Goal: Obtain resource: Download file/media

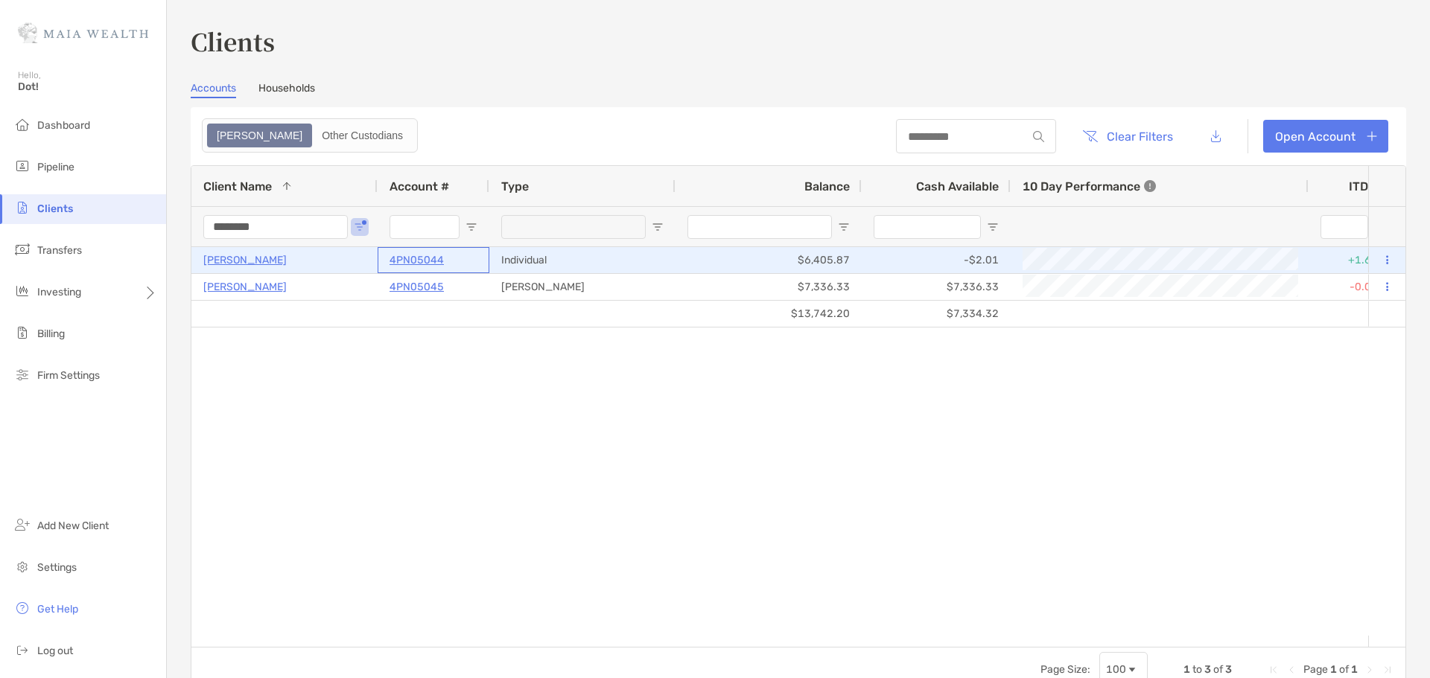
click at [437, 260] on p "4PN05044" at bounding box center [417, 260] width 54 height 19
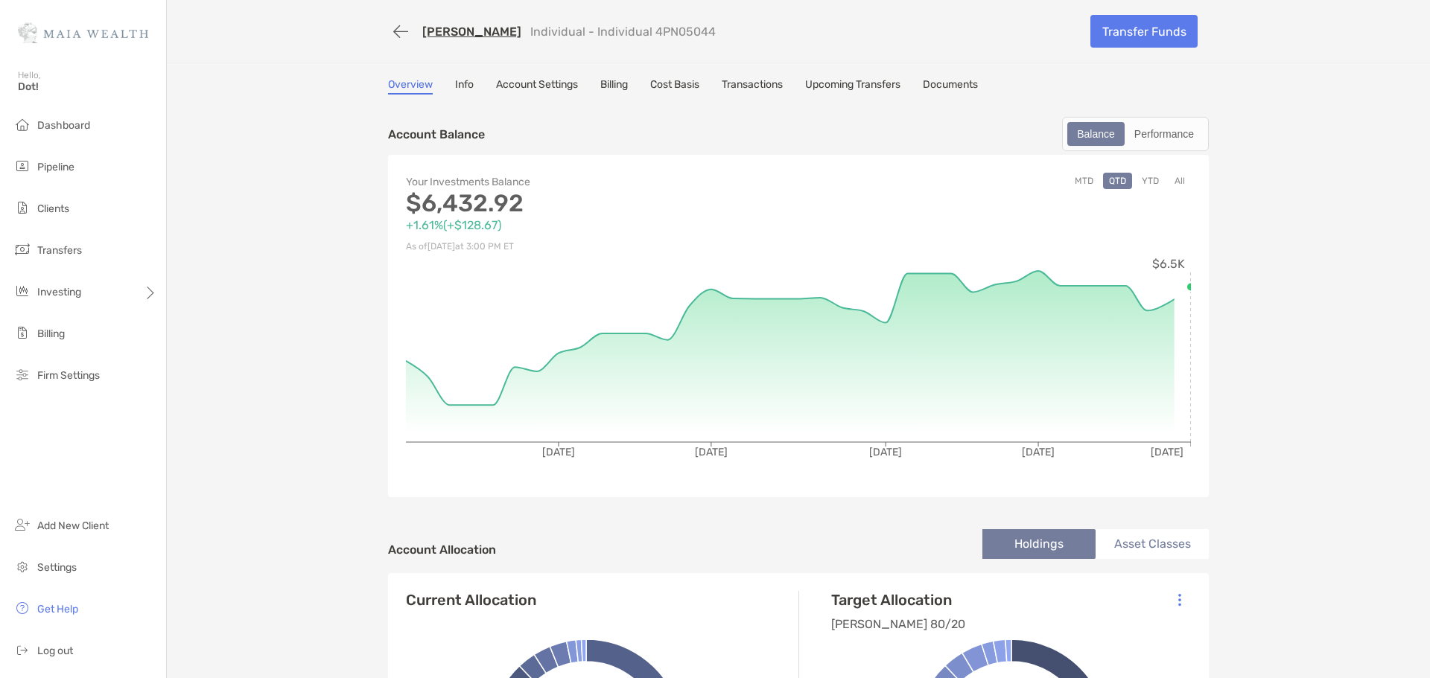
click at [463, 86] on link "Info" at bounding box center [464, 86] width 19 height 16
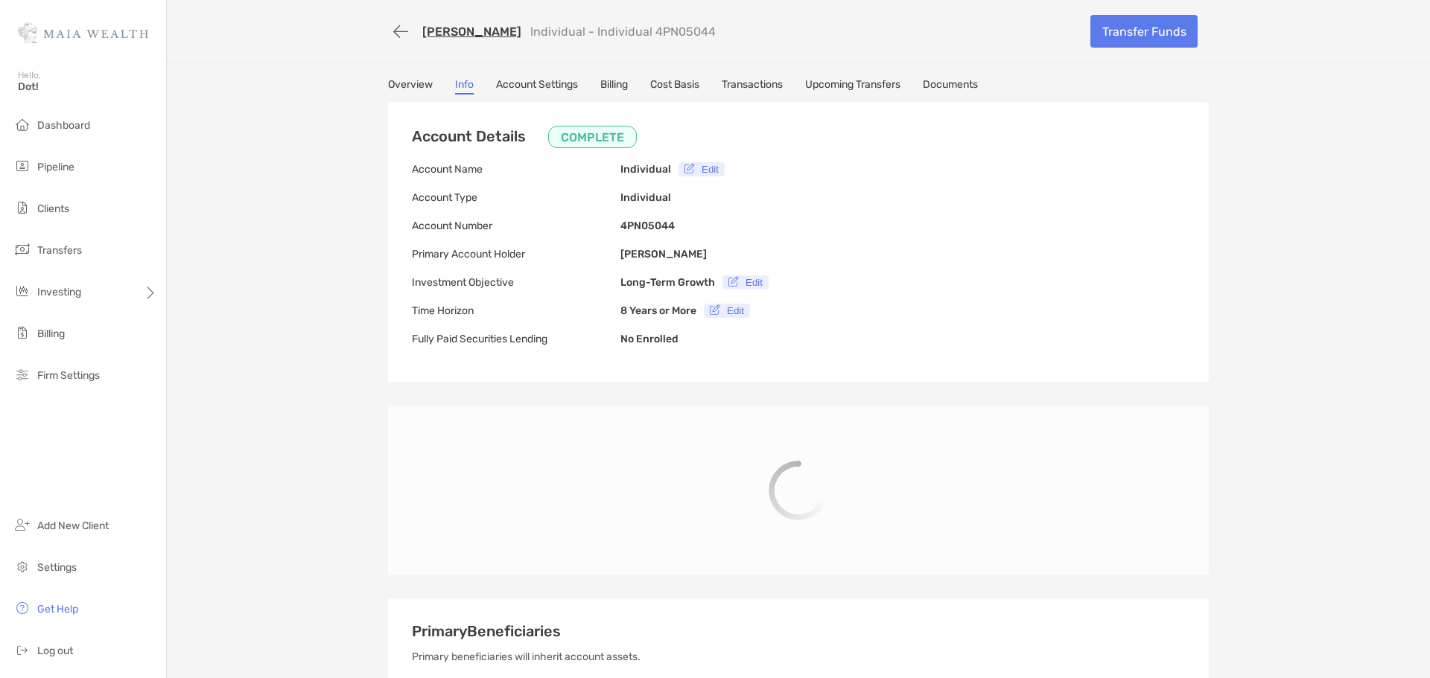
type input "**********"
click at [760, 86] on link "Transactions" at bounding box center [752, 86] width 61 height 16
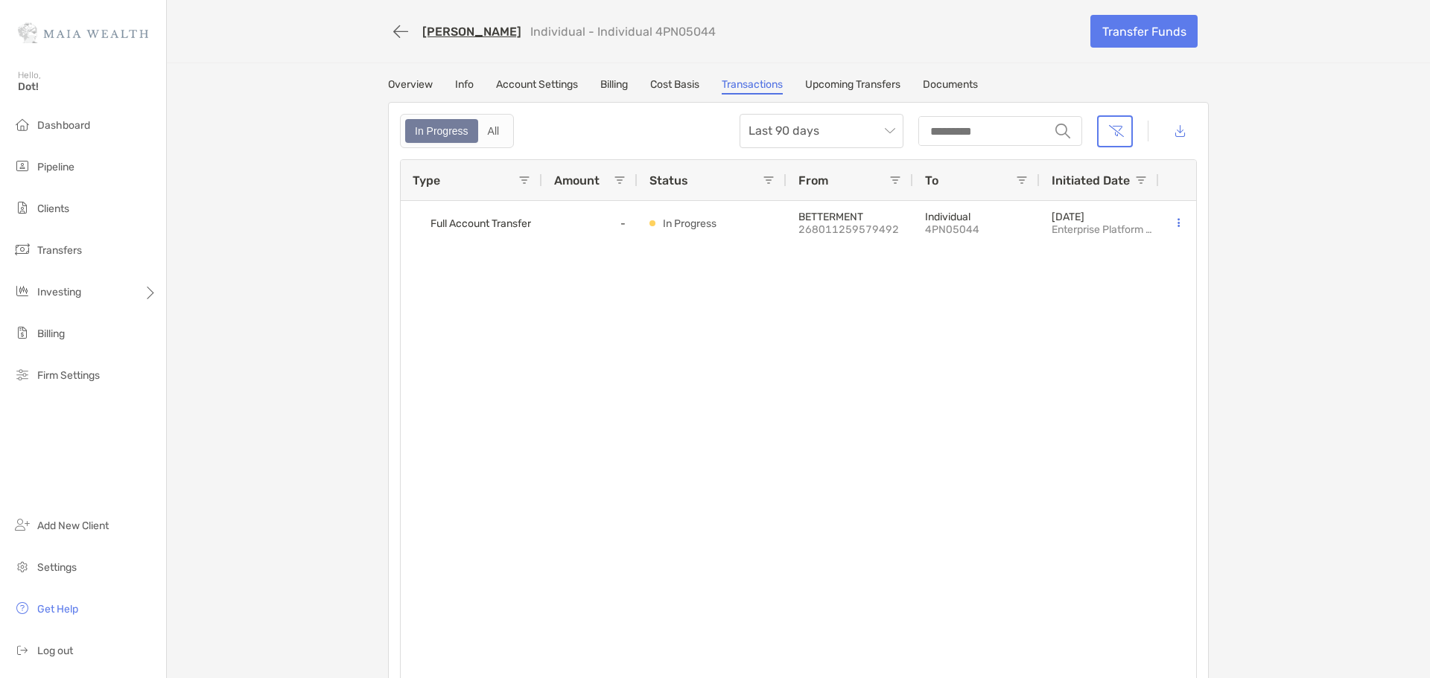
click at [588, 116] on div "In Progress All Last 90 days string" at bounding box center [798, 131] width 797 height 34
click at [845, 74] on div "[PERSON_NAME] Individual - Individual 4PN05044 Transfer Funds Overview Info Acc…" at bounding box center [798, 350] width 1263 height 701
click at [842, 86] on link "Upcoming Transfers" at bounding box center [852, 86] width 95 height 16
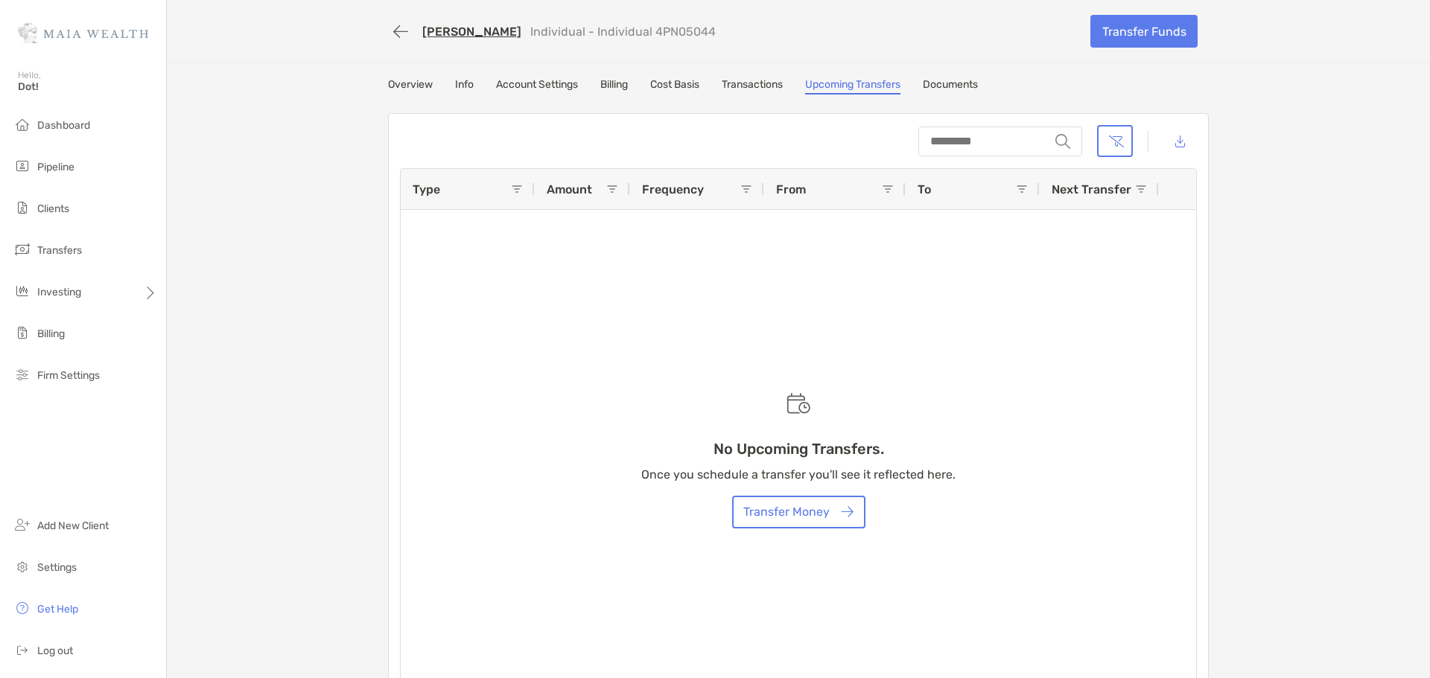
click at [944, 92] on link "Documents" at bounding box center [950, 86] width 55 height 16
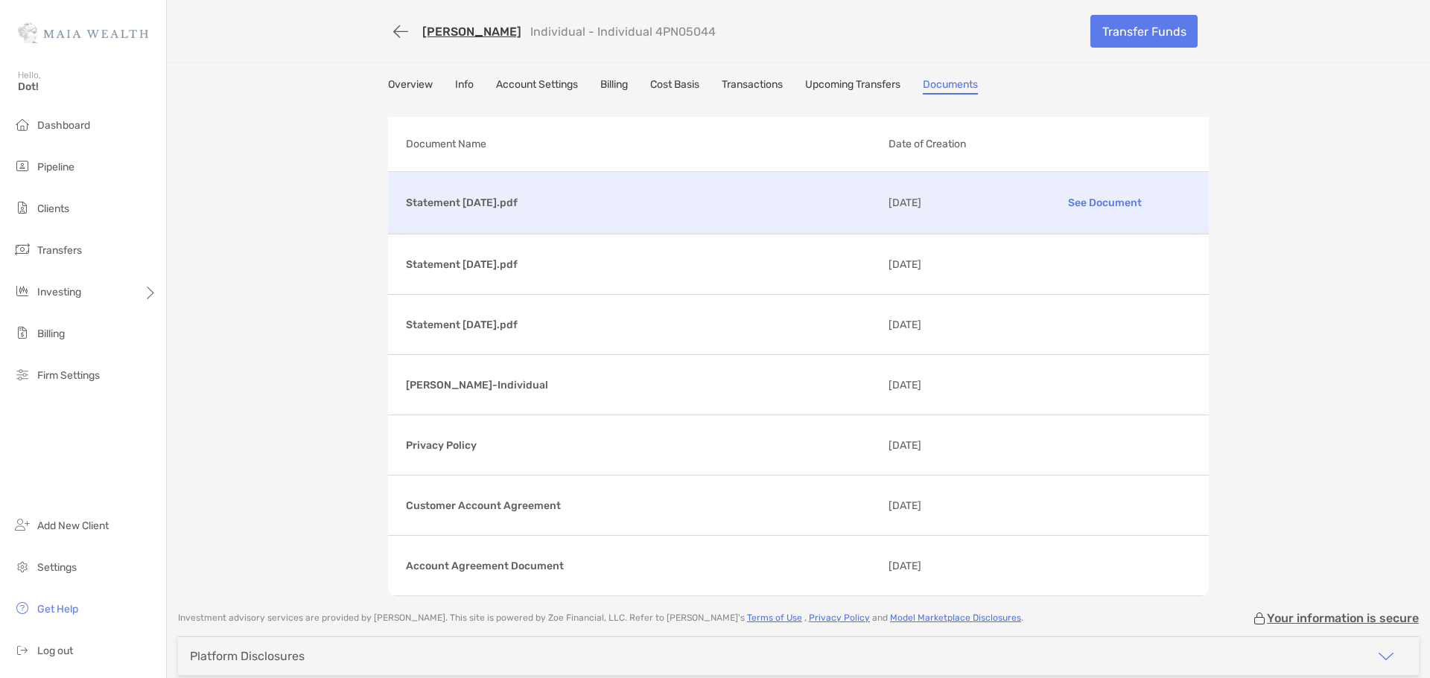
click at [492, 200] on p "Statement [DATE].pdf" at bounding box center [641, 203] width 471 height 19
